Goal: Task Accomplishment & Management: Manage account settings

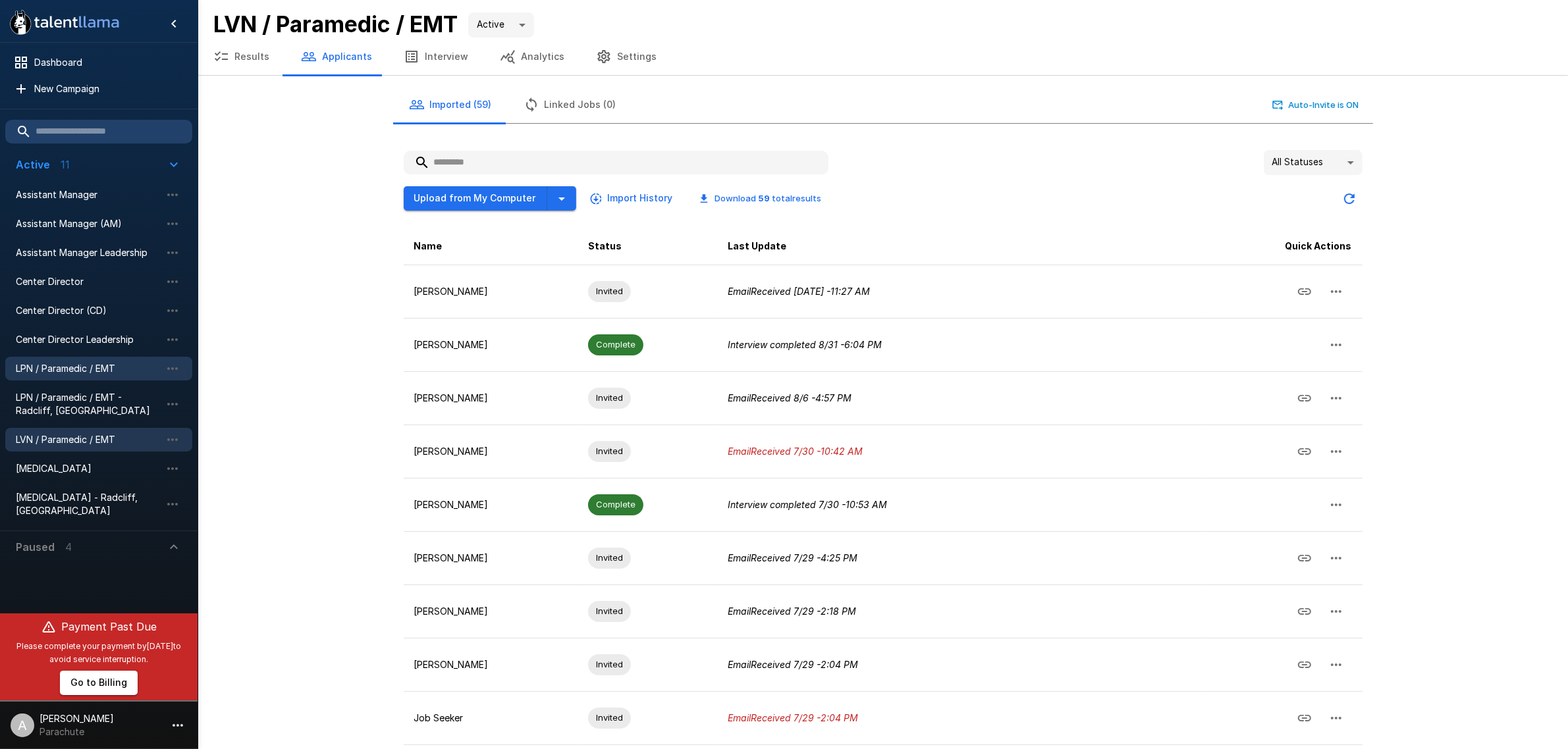
click at [81, 370] on span "LPN / Paramedic / EMT" at bounding box center [88, 368] width 145 height 13
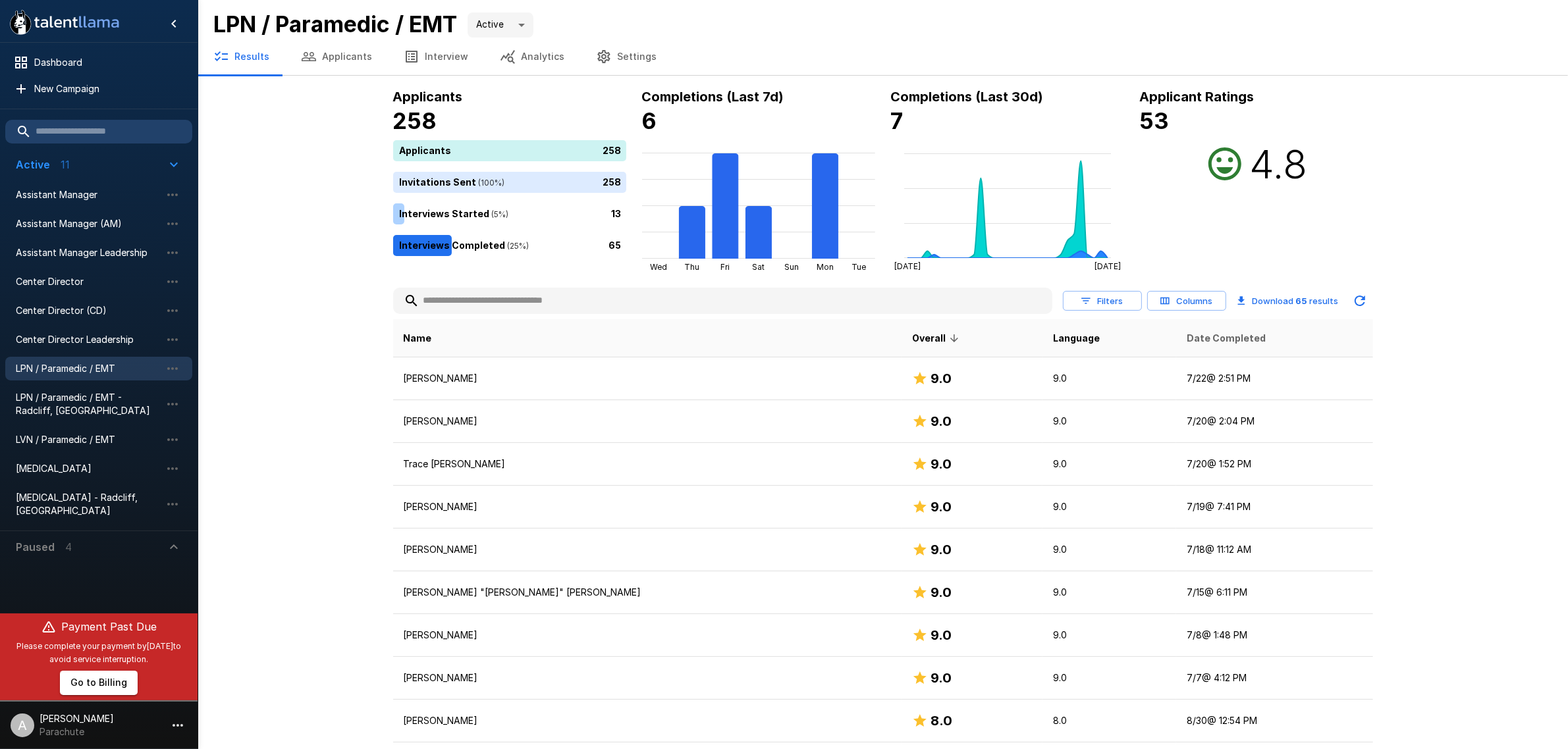
click at [1187, 339] on span "Date Completed" at bounding box center [1226, 338] width 79 height 16
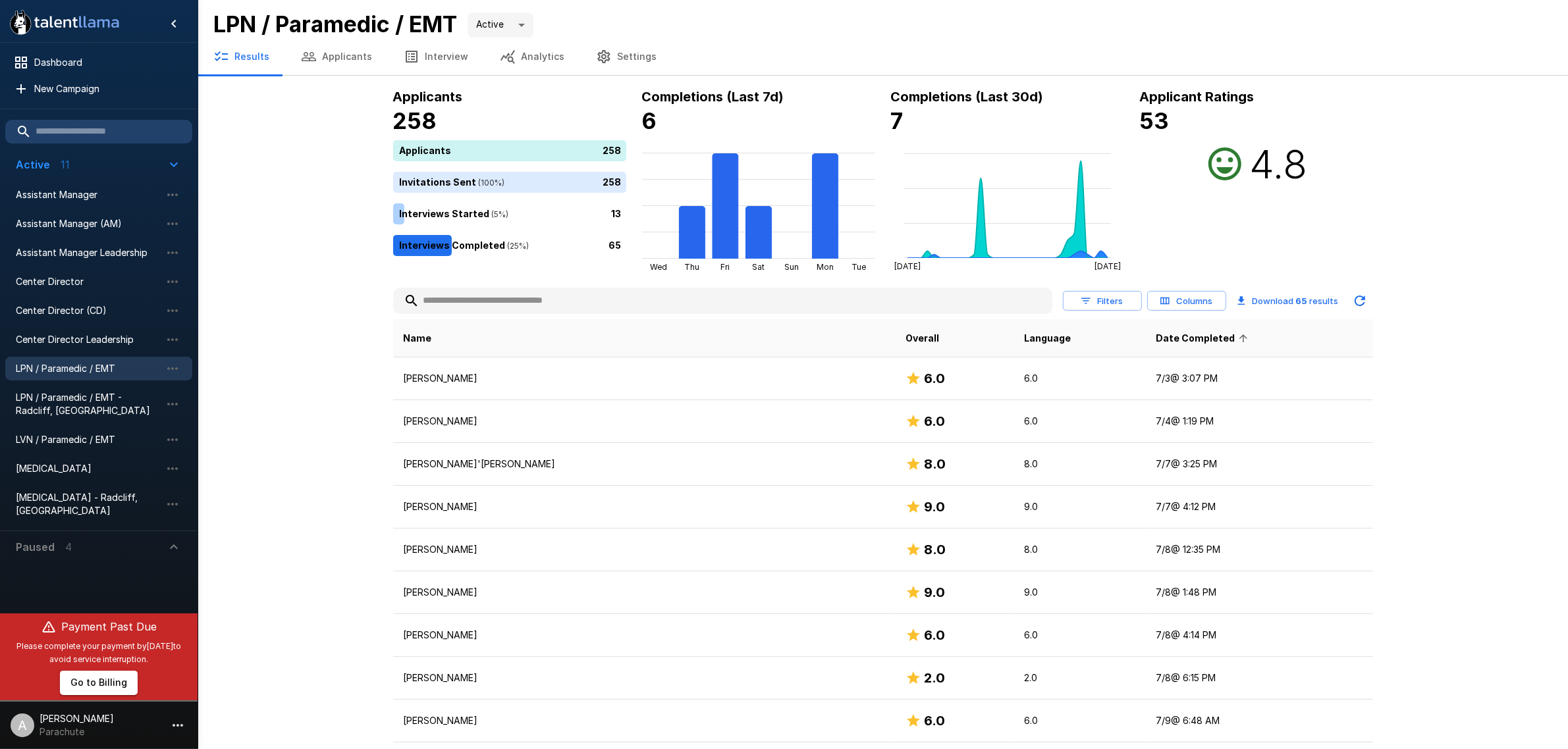
click at [1156, 339] on span "Date Completed" at bounding box center [1204, 338] width 96 height 16
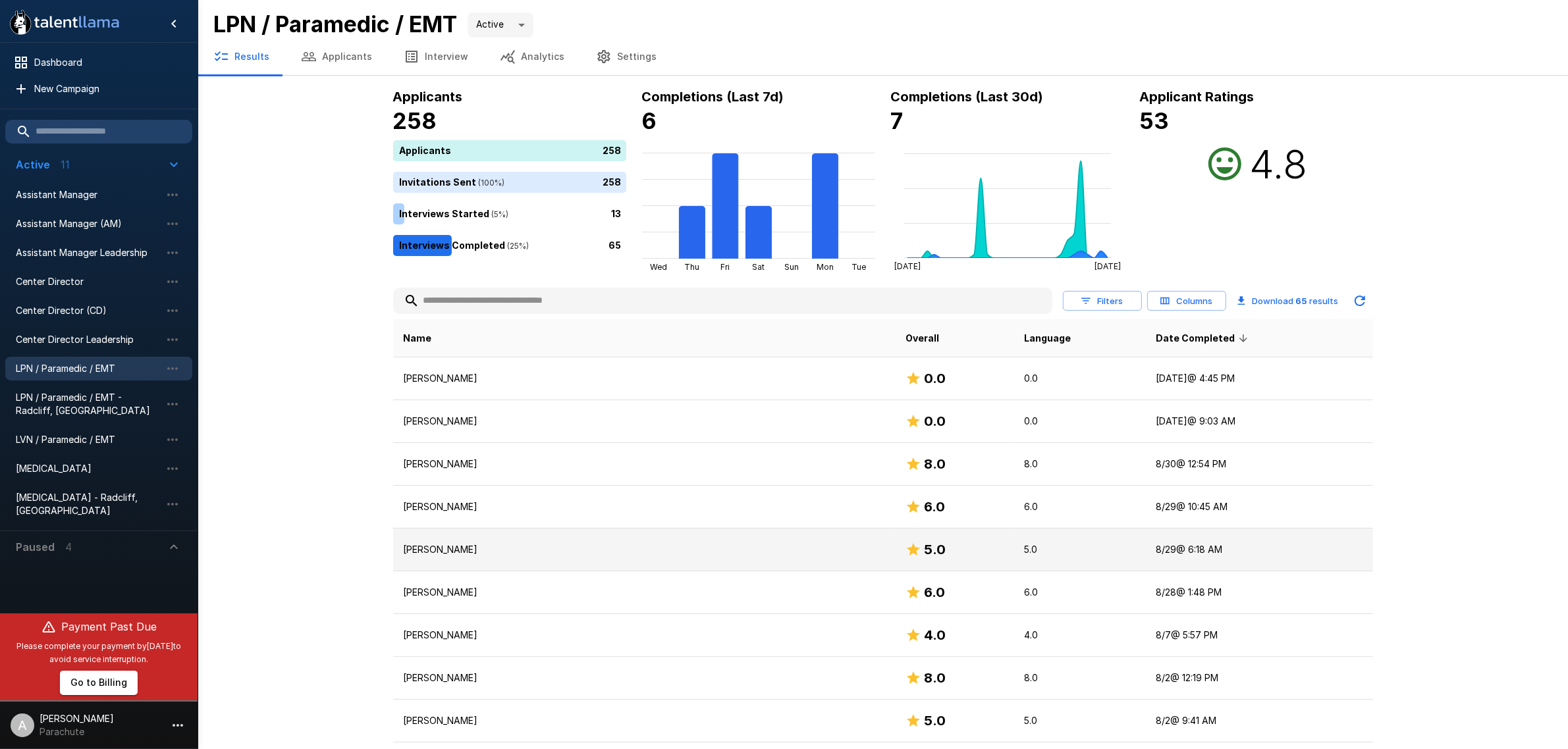
click at [436, 556] on p "[PERSON_NAME]" at bounding box center [645, 549] width 481 height 13
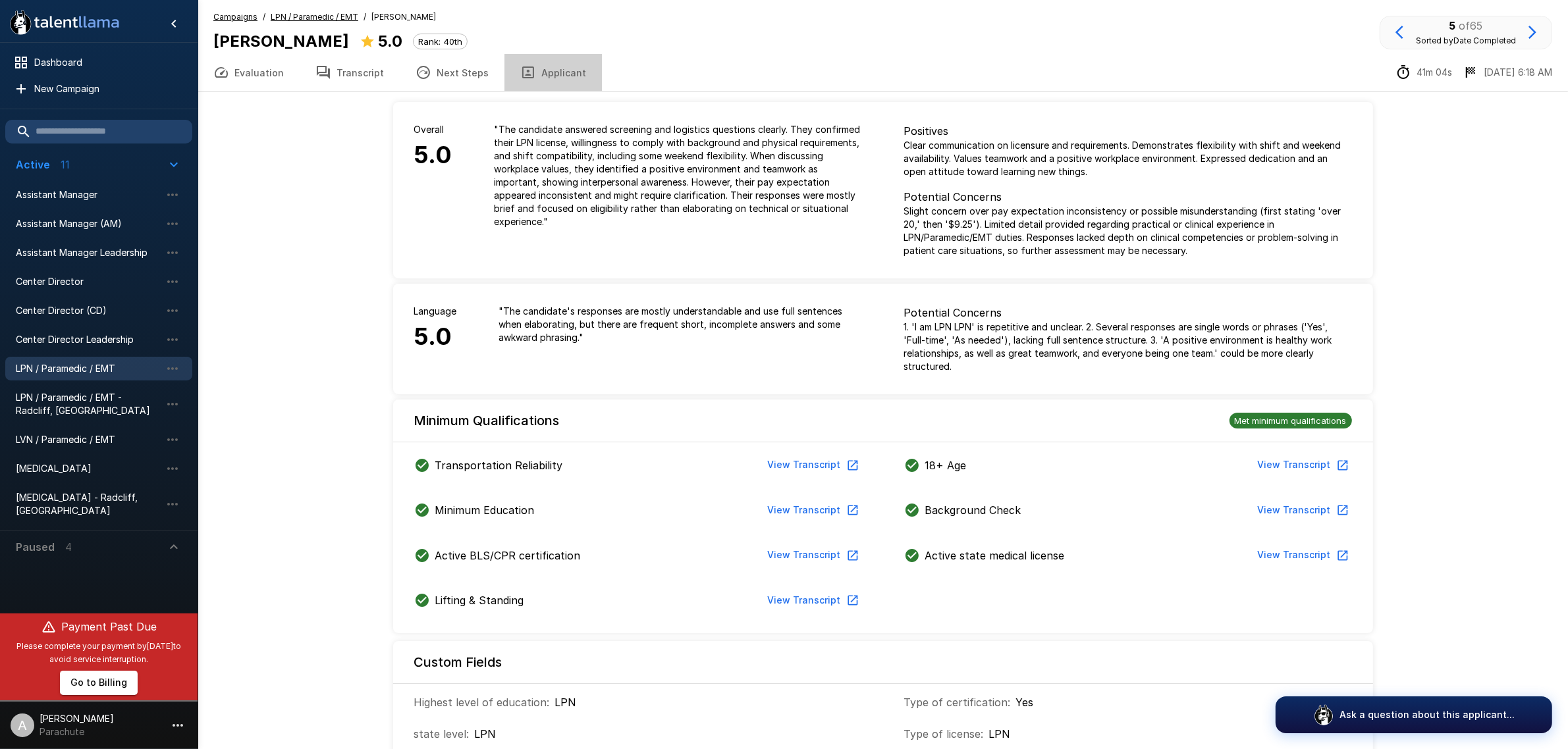
click at [545, 82] on button "Applicant" at bounding box center [553, 72] width 97 height 37
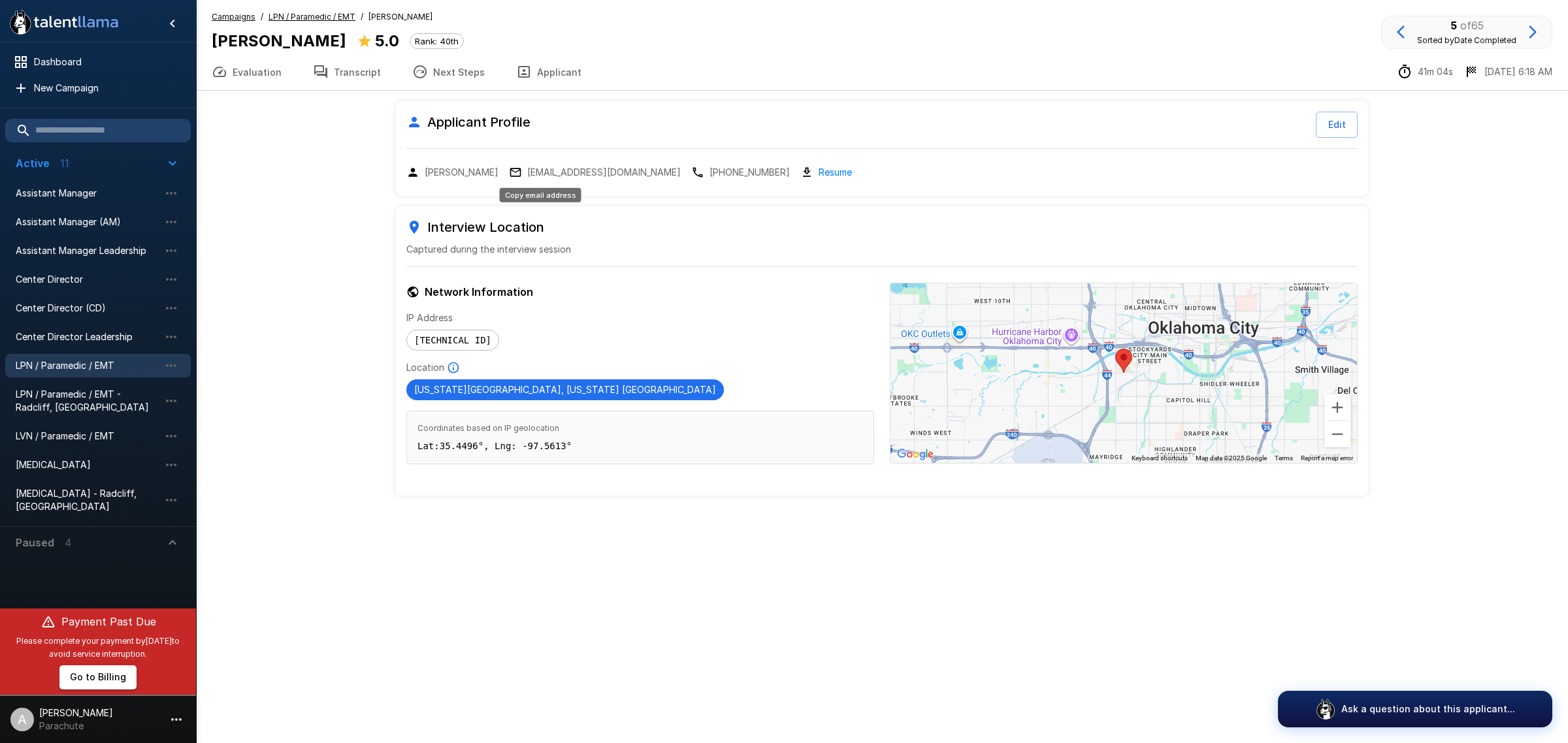
click at [560, 173] on p "[EMAIL_ADDRESS][DOMAIN_NAME]" at bounding box center [603, 172] width 153 height 13
click at [277, 73] on button "Evaluation" at bounding box center [247, 71] width 101 height 37
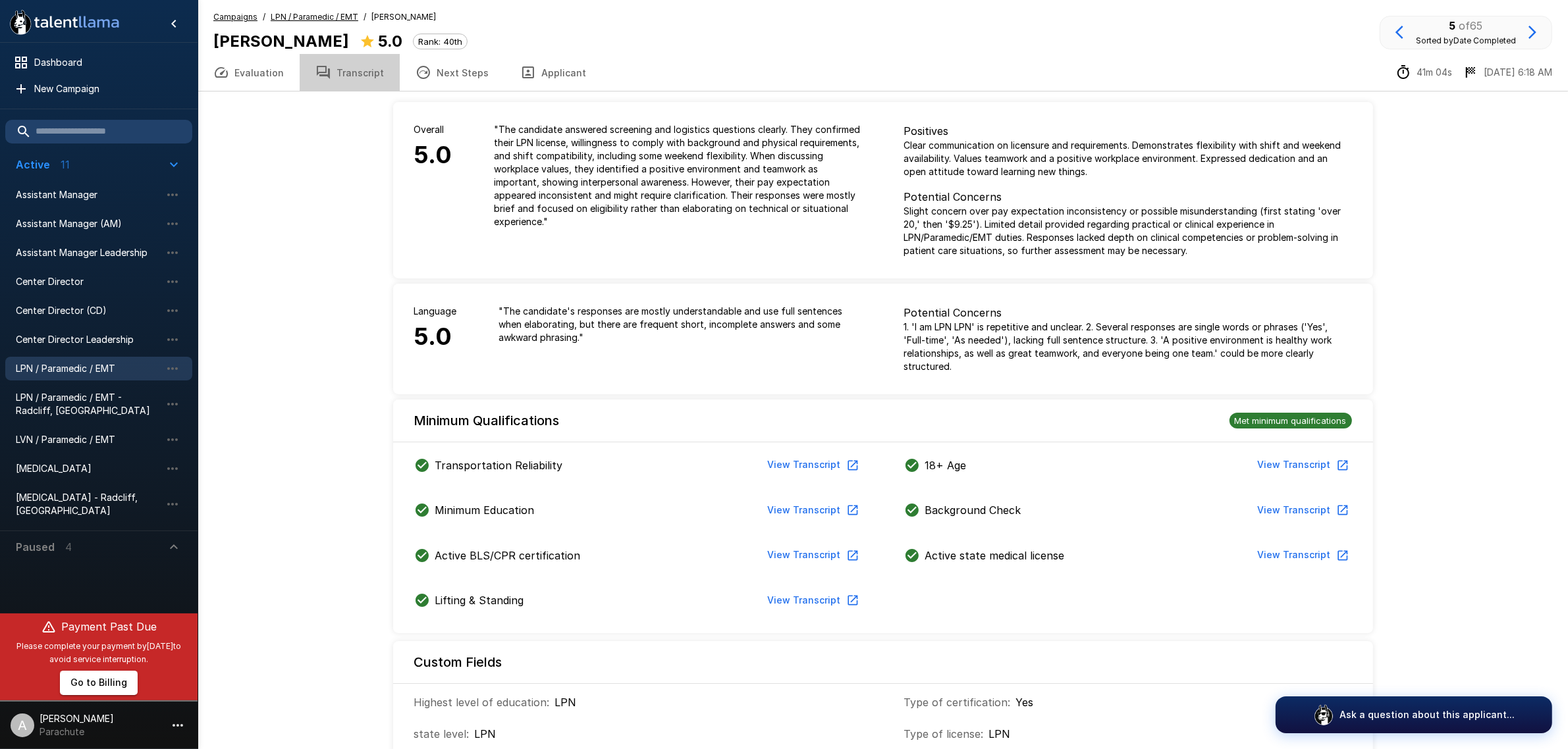
click at [364, 77] on button "Transcript" at bounding box center [350, 72] width 100 height 37
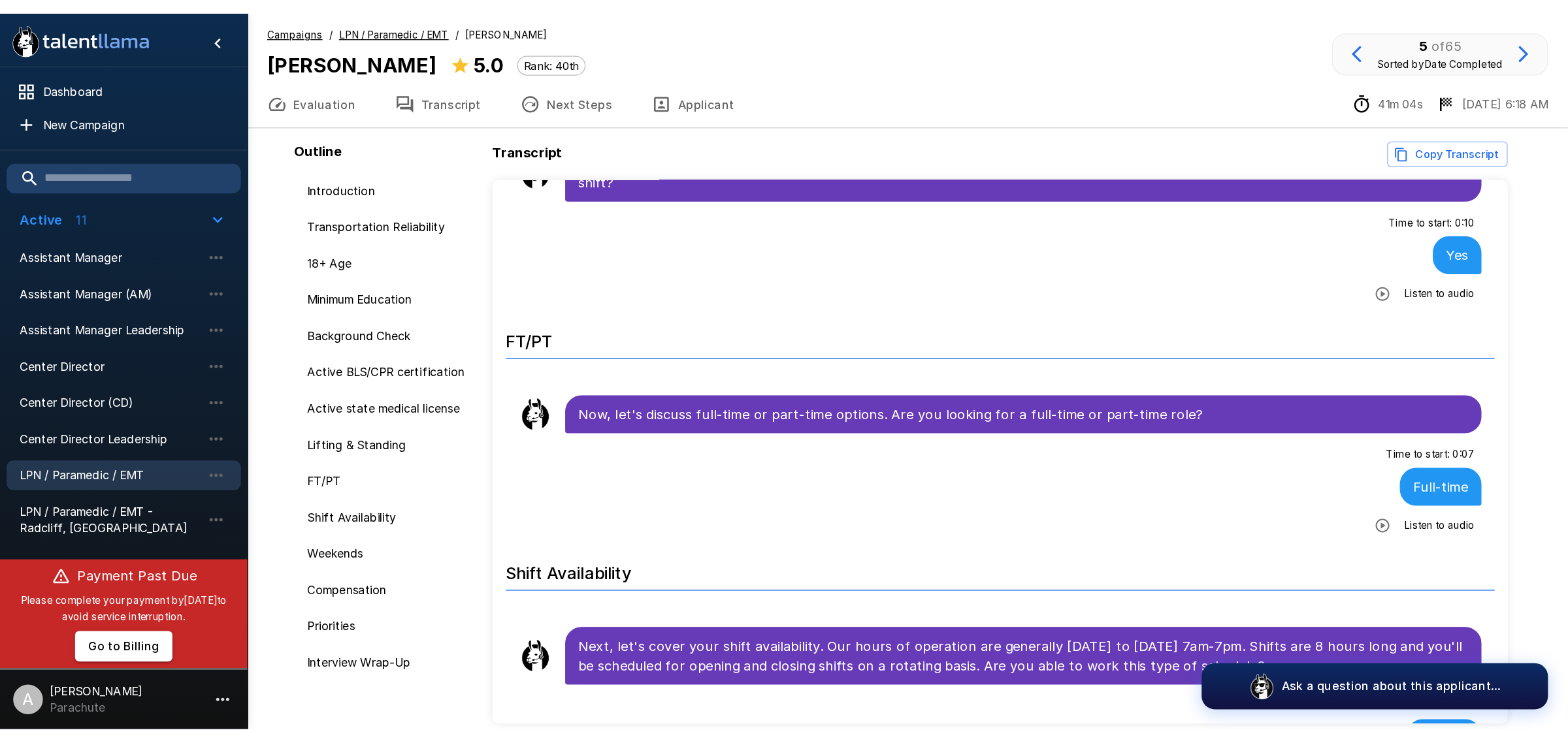
scroll to position [1959, 0]
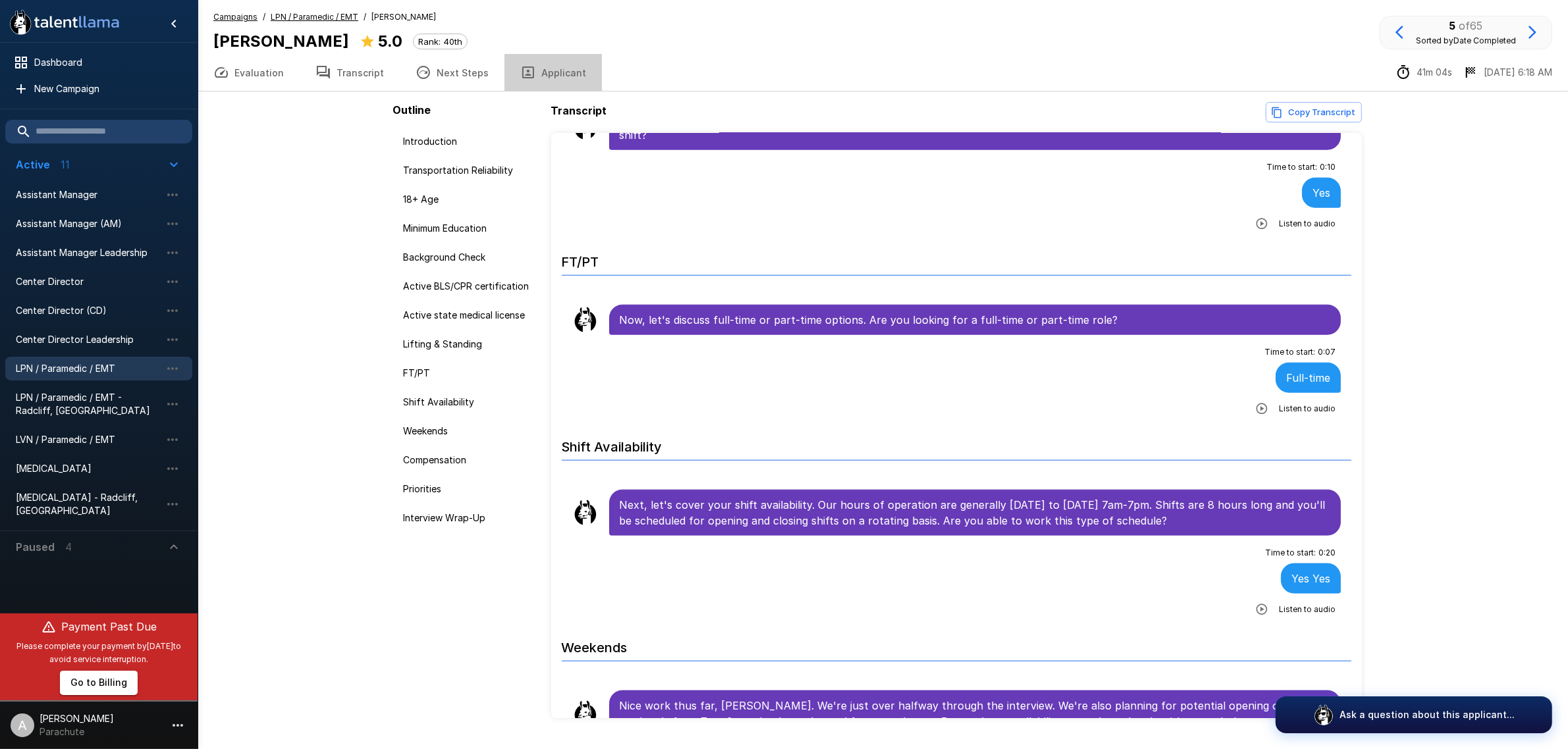
click at [555, 64] on button "Applicant" at bounding box center [553, 72] width 97 height 37
